Goal: Information Seeking & Learning: Learn about a topic

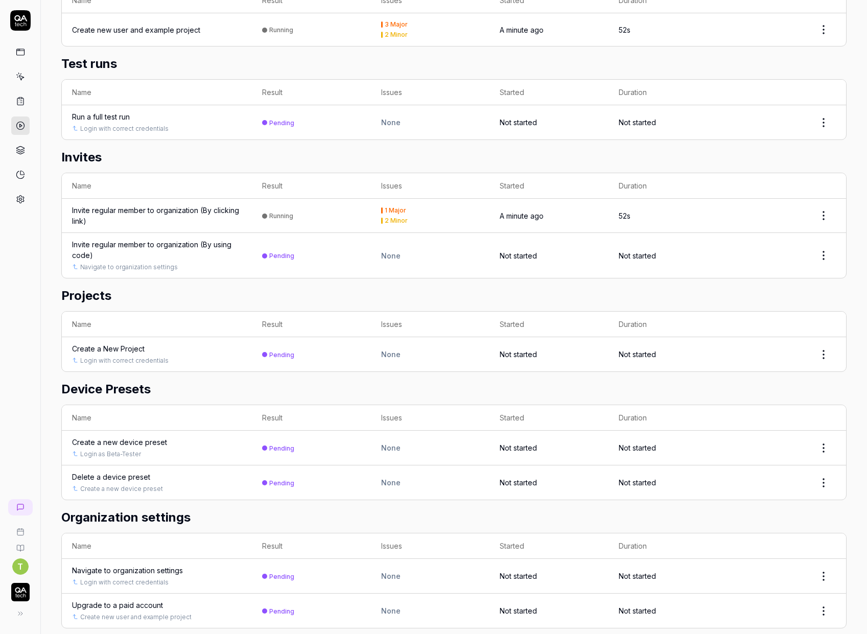
scroll to position [998, 0]
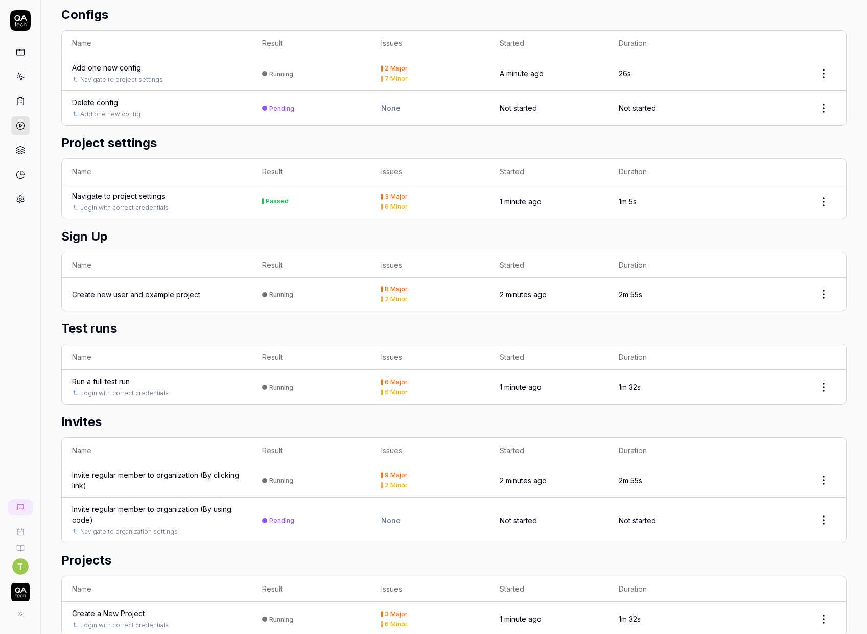
scroll to position [998, 0]
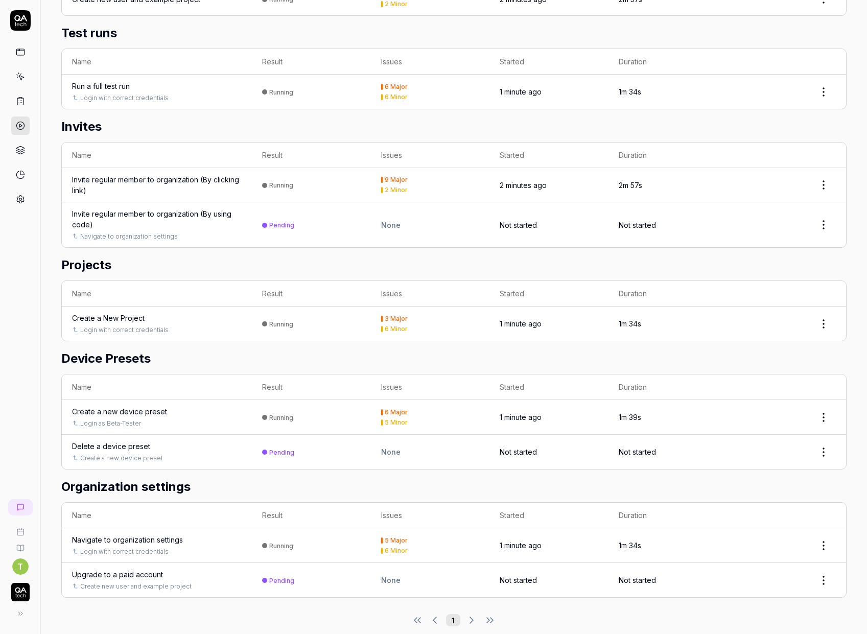
click at [400, 27] on h2 "Test runs" at bounding box center [453, 33] width 785 height 18
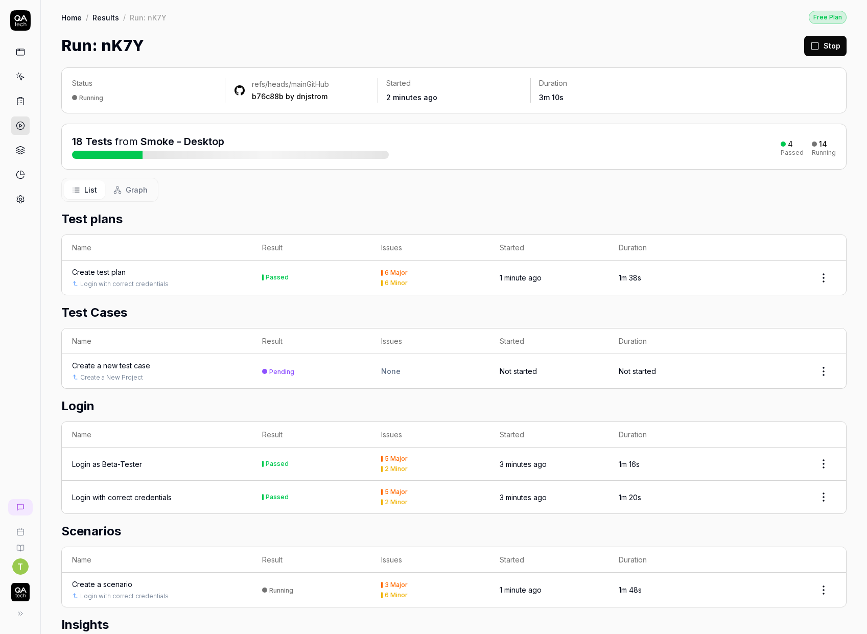
click at [127, 188] on span "Graph" at bounding box center [137, 189] width 22 height 11
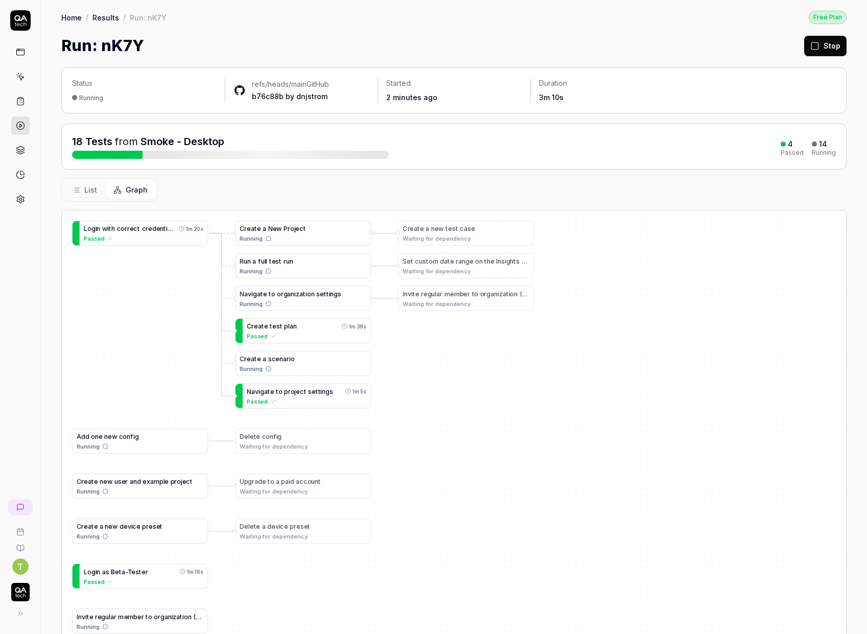
click at [86, 192] on span "List" at bounding box center [90, 189] width 13 height 11
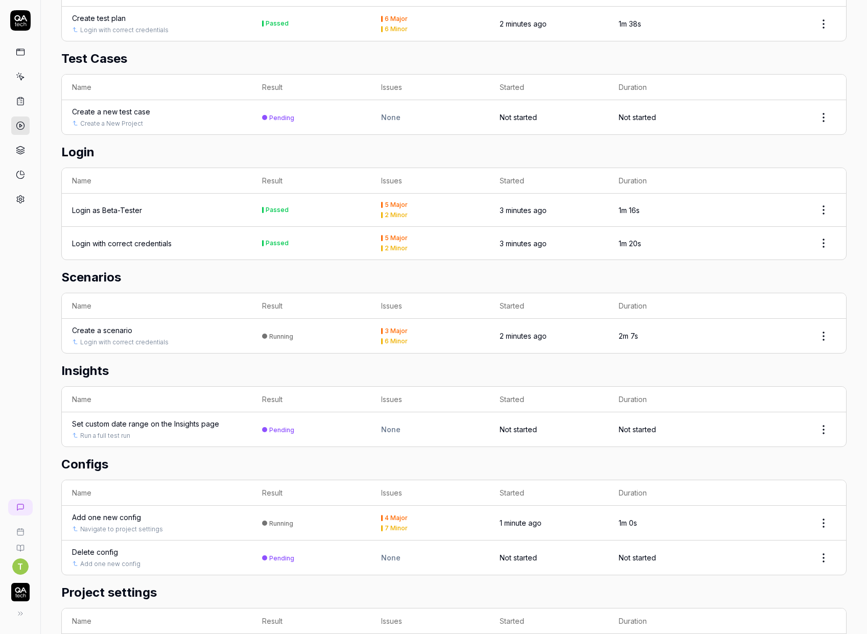
scroll to position [415, 0]
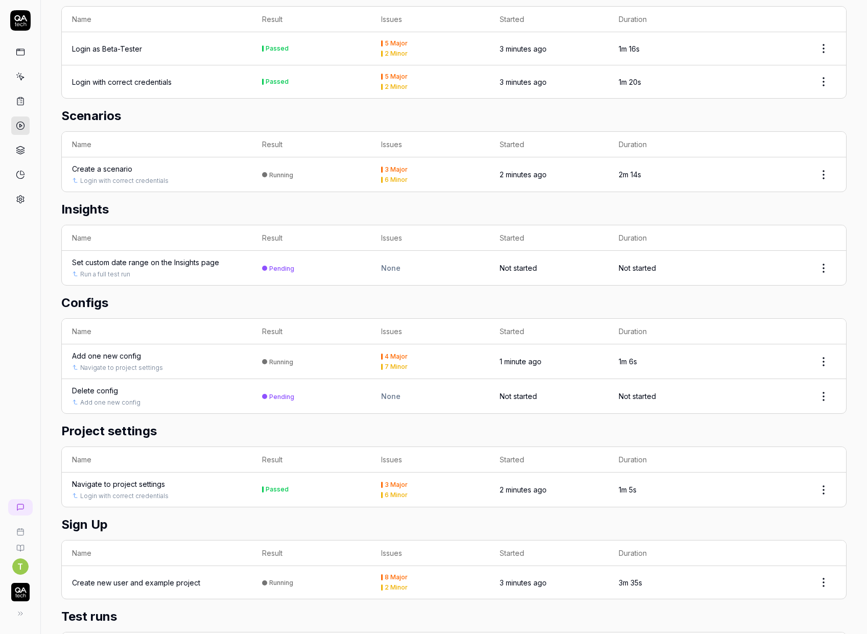
click at [103, 350] on div "Add one new config" at bounding box center [106, 355] width 69 height 11
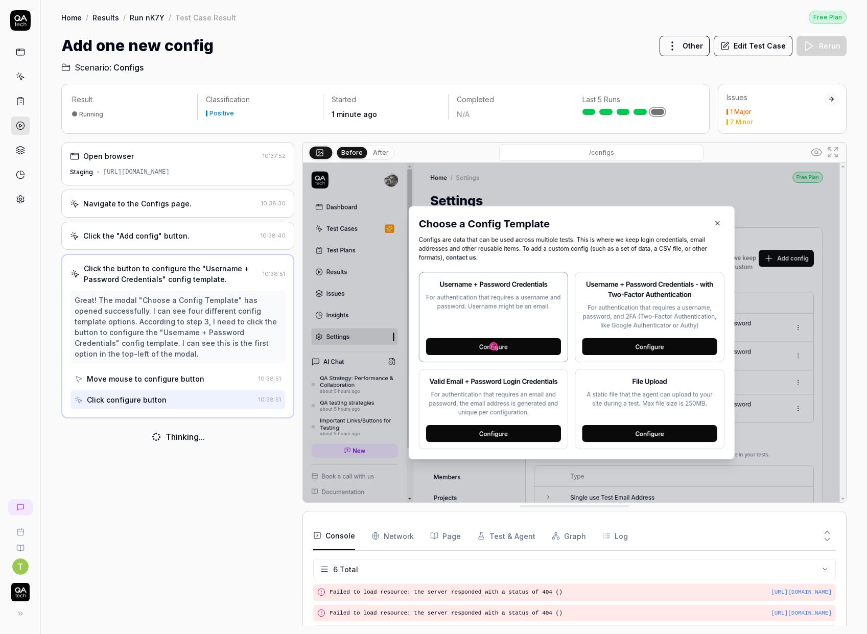
scroll to position [49, 0]
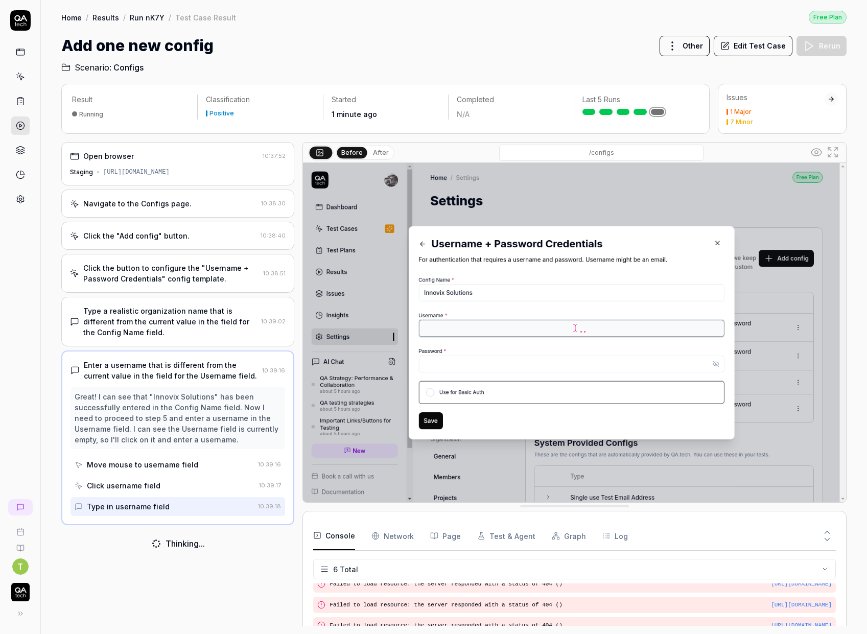
click at [161, 324] on div "Type a realistic organization name that is different from the current value in …" at bounding box center [170, 321] width 174 height 32
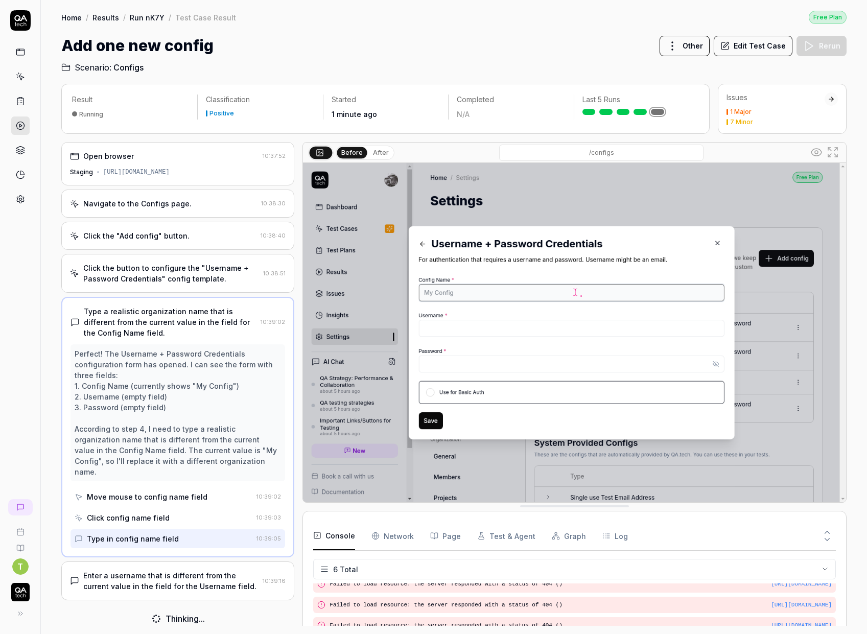
click at [174, 276] on div "Click the button to configure the "Username + Password Credentials" config temp…" at bounding box center [171, 272] width 176 height 21
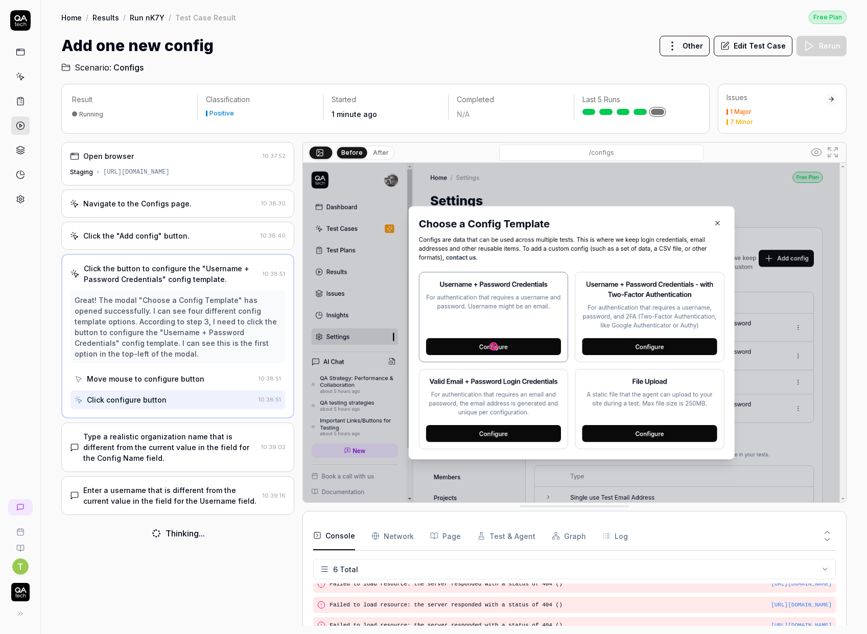
click at [168, 501] on div "Enter a username that is different from the current value in the field for the …" at bounding box center [170, 495] width 175 height 21
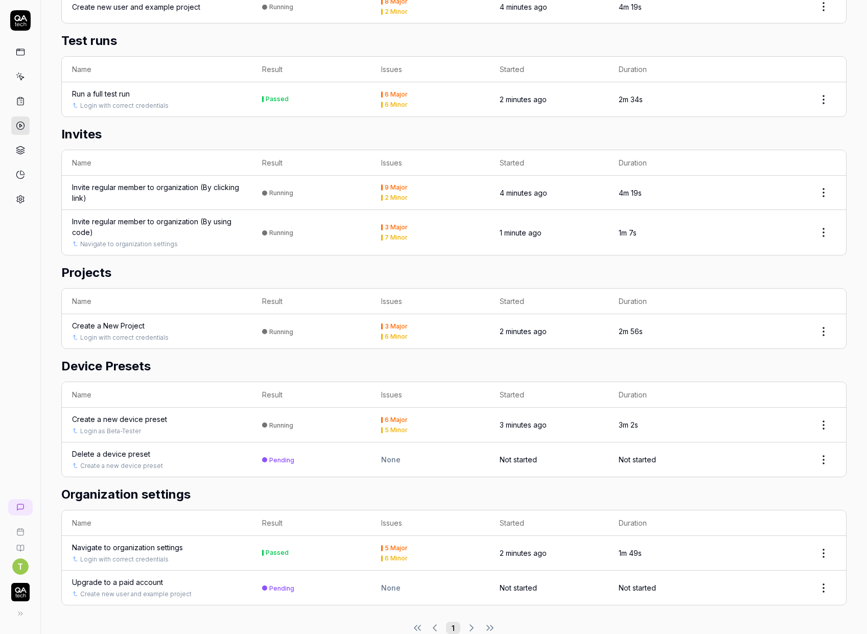
scroll to position [998, 0]
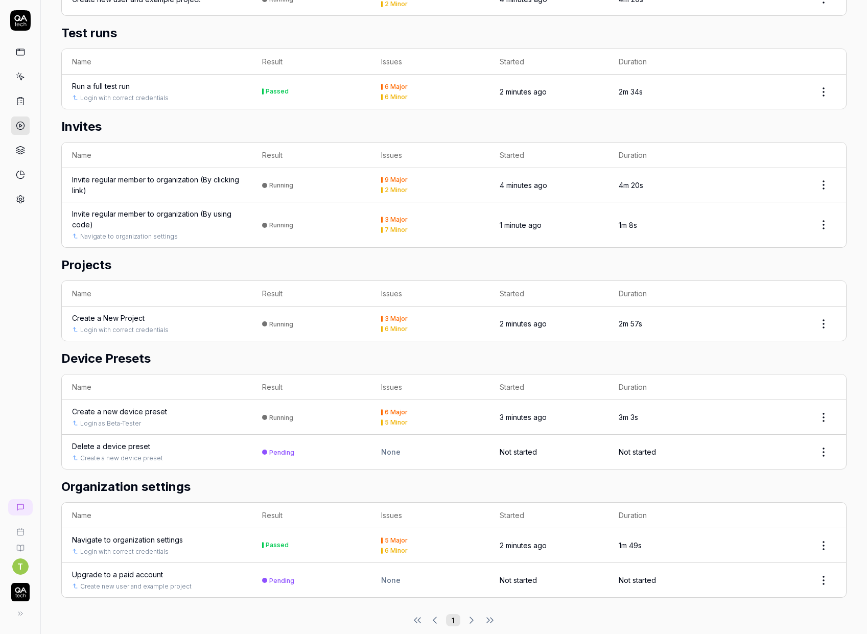
click at [115, 313] on div "Create a New Project" at bounding box center [108, 318] width 73 height 11
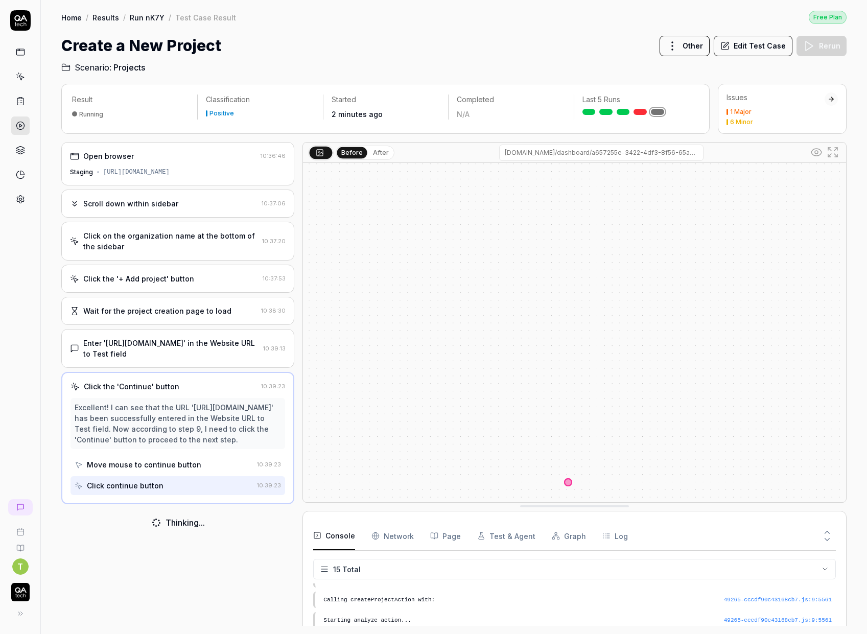
scroll to position [235, 0]
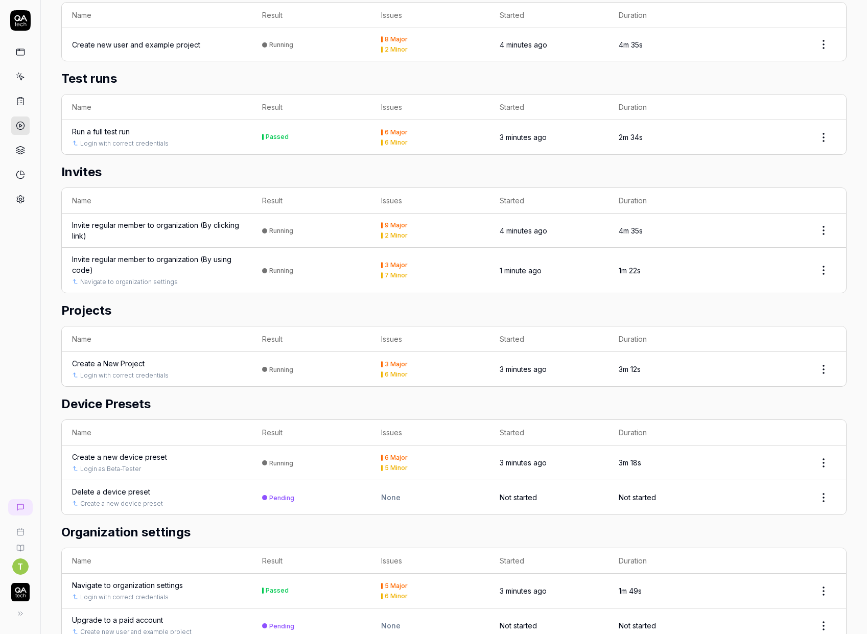
scroll to position [998, 0]
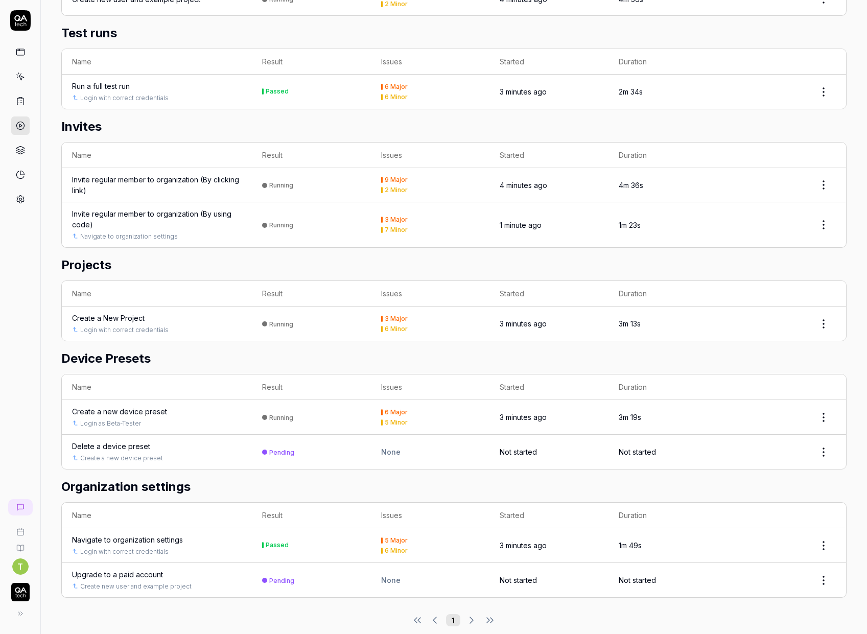
click at [158, 174] on div "Invite regular member to organization (By clicking link)" at bounding box center [157, 184] width 170 height 21
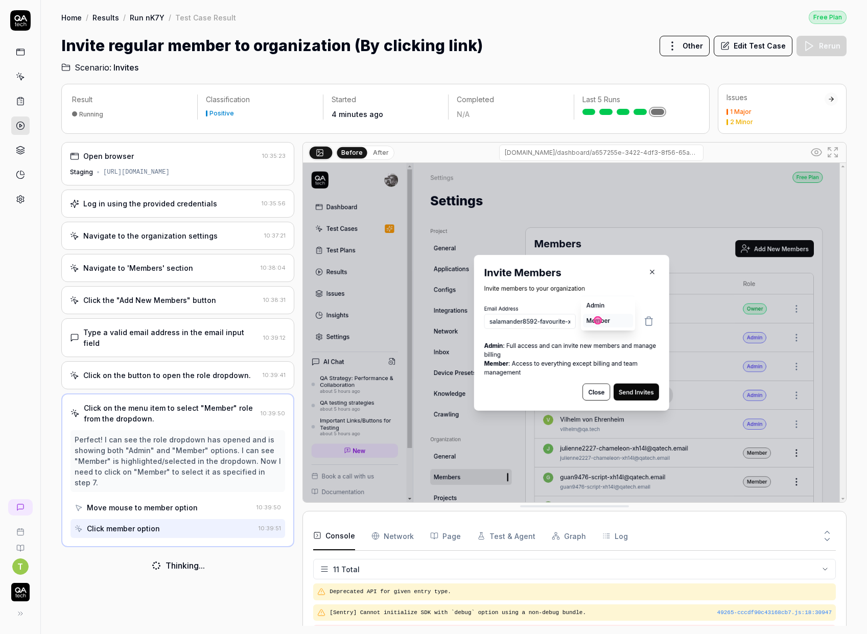
scroll to position [153, 0]
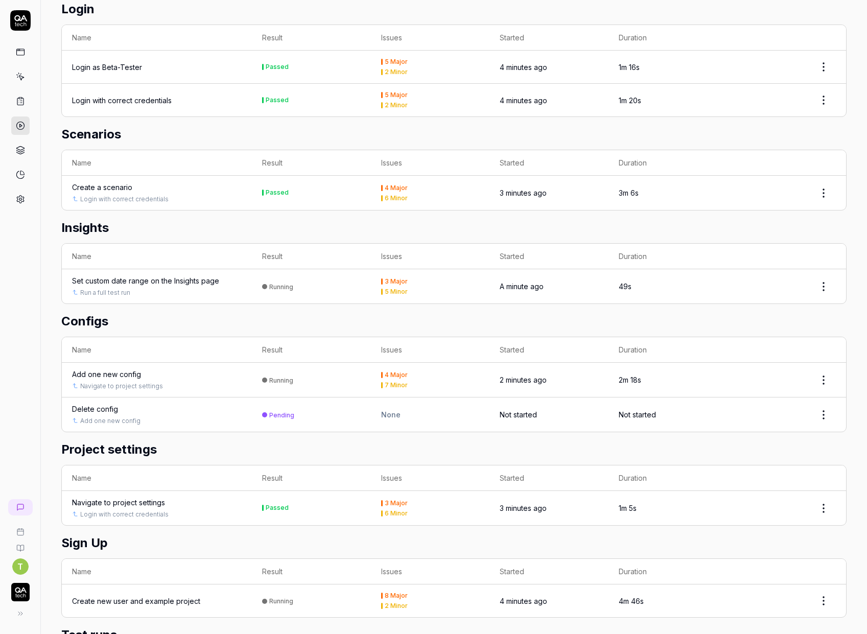
scroll to position [535, 0]
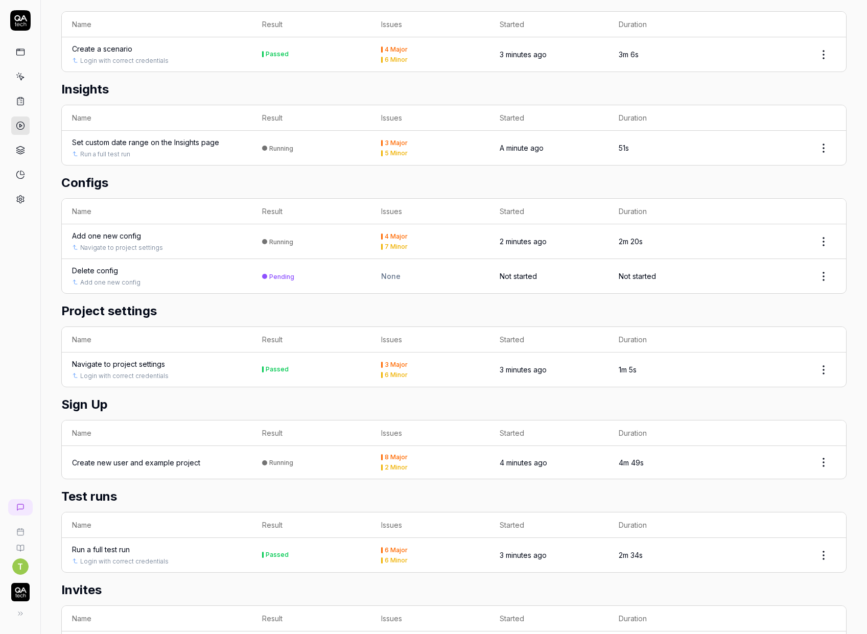
click at [112, 230] on div "Add one new config" at bounding box center [106, 235] width 69 height 11
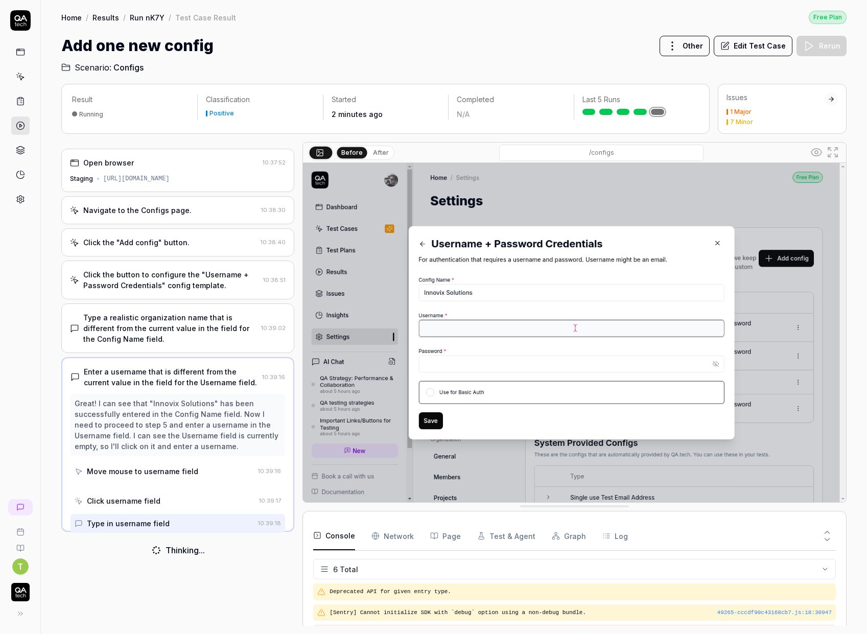
scroll to position [49, 0]
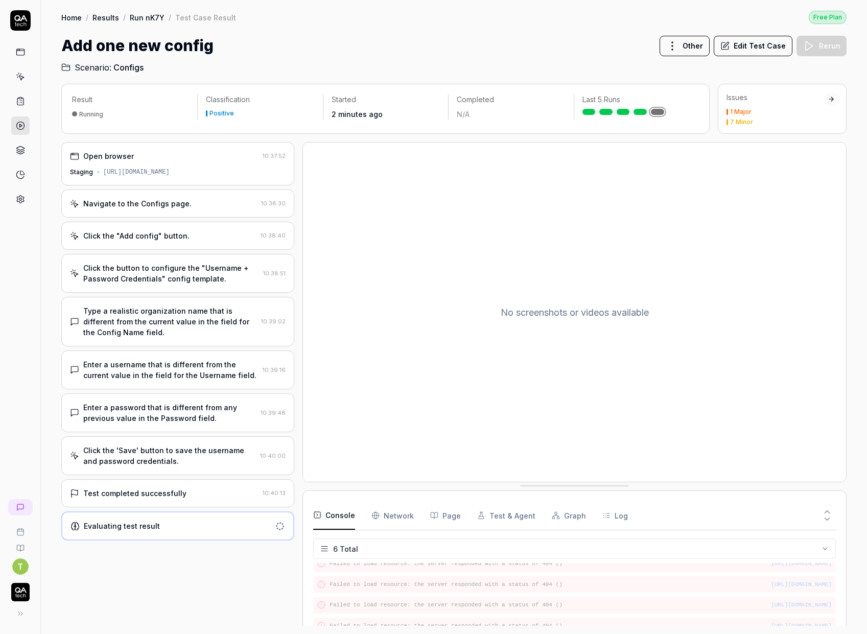
click at [205, 505] on div "Test completed successfully 10:40:13" at bounding box center [177, 493] width 233 height 28
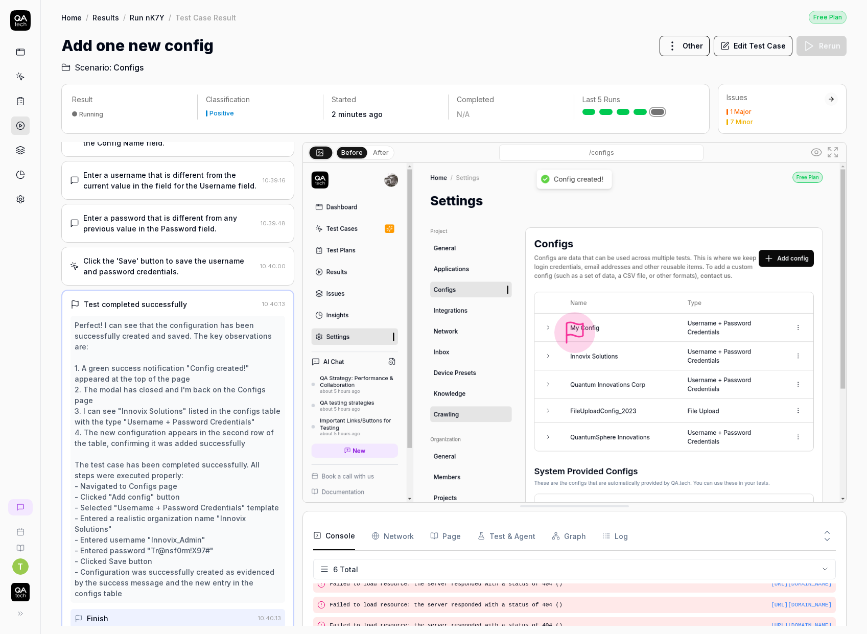
click at [206, 272] on div "Click the 'Save' button to save the username and password credentials." at bounding box center [169, 265] width 173 height 21
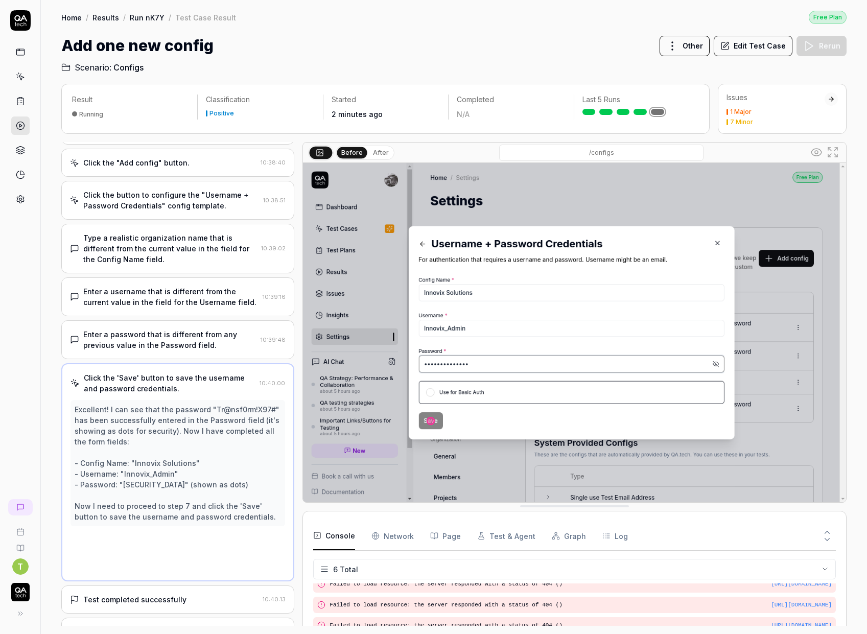
scroll to position [28, 0]
